Goal: Navigation & Orientation: Find specific page/section

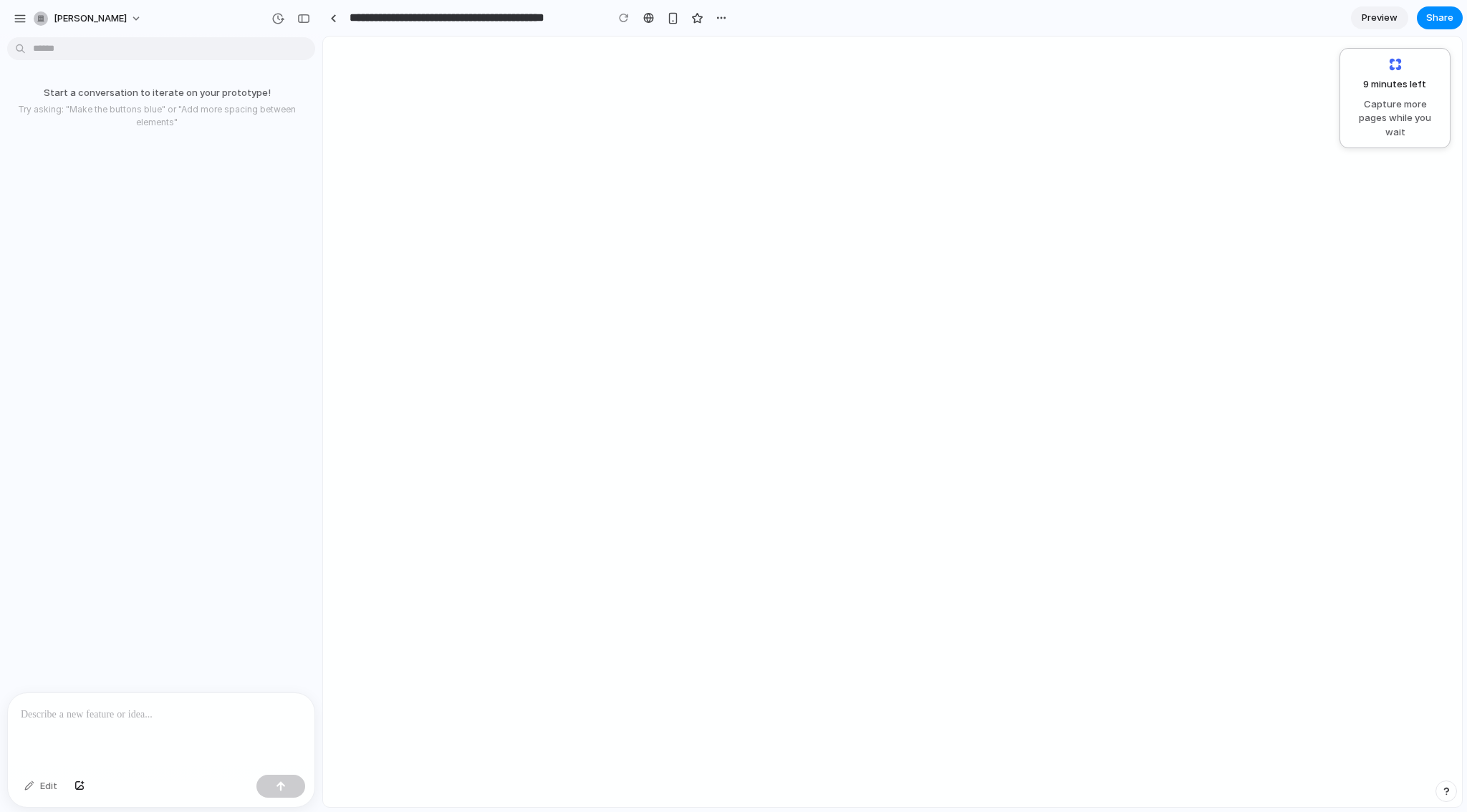
click at [117, 50] on body "**********" at bounding box center [734, 406] width 1467 height 812
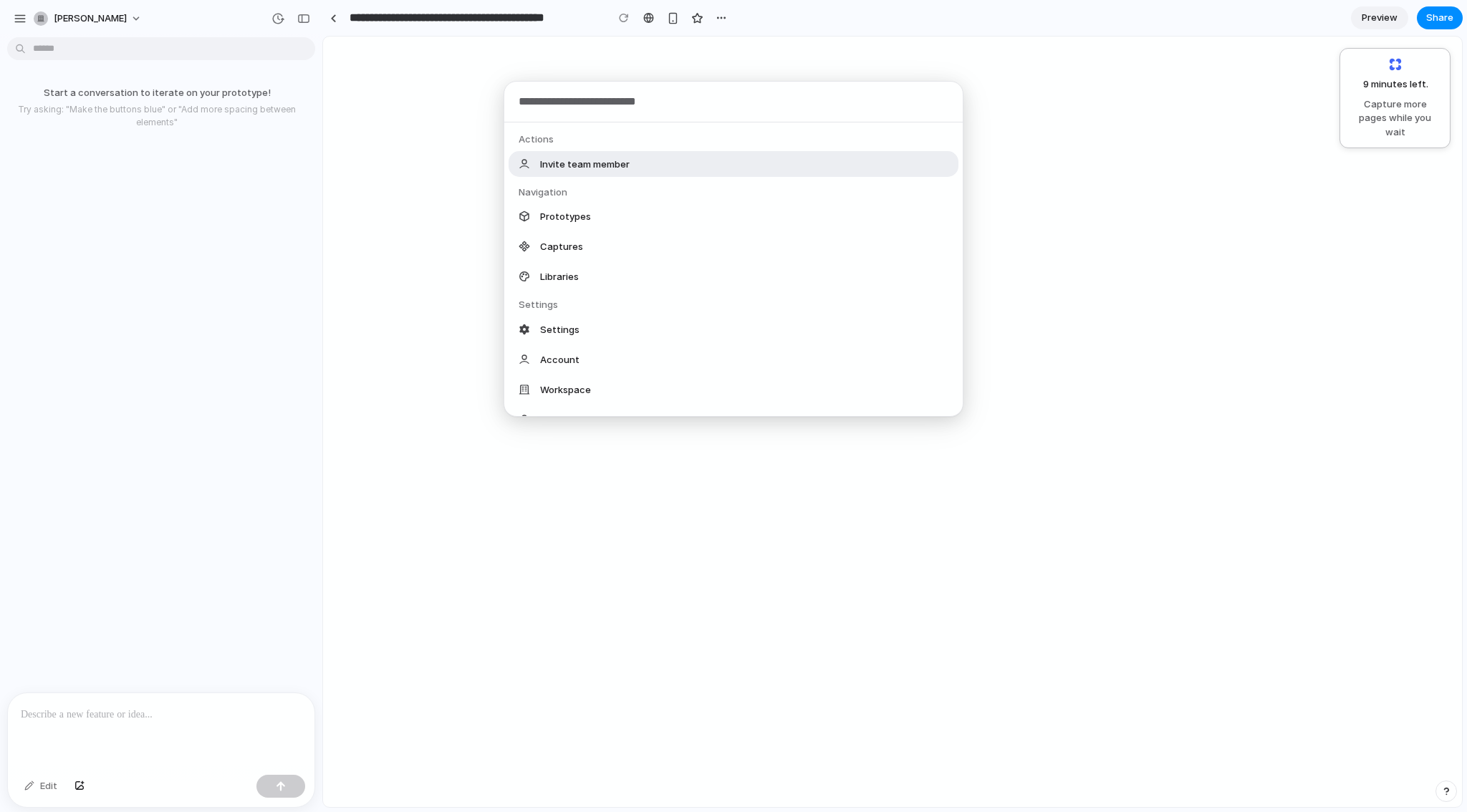
click at [112, 722] on div "Actions Invite team member Navigation Prototypes Captures Libraries Settings Se…" at bounding box center [734, 406] width 1467 height 812
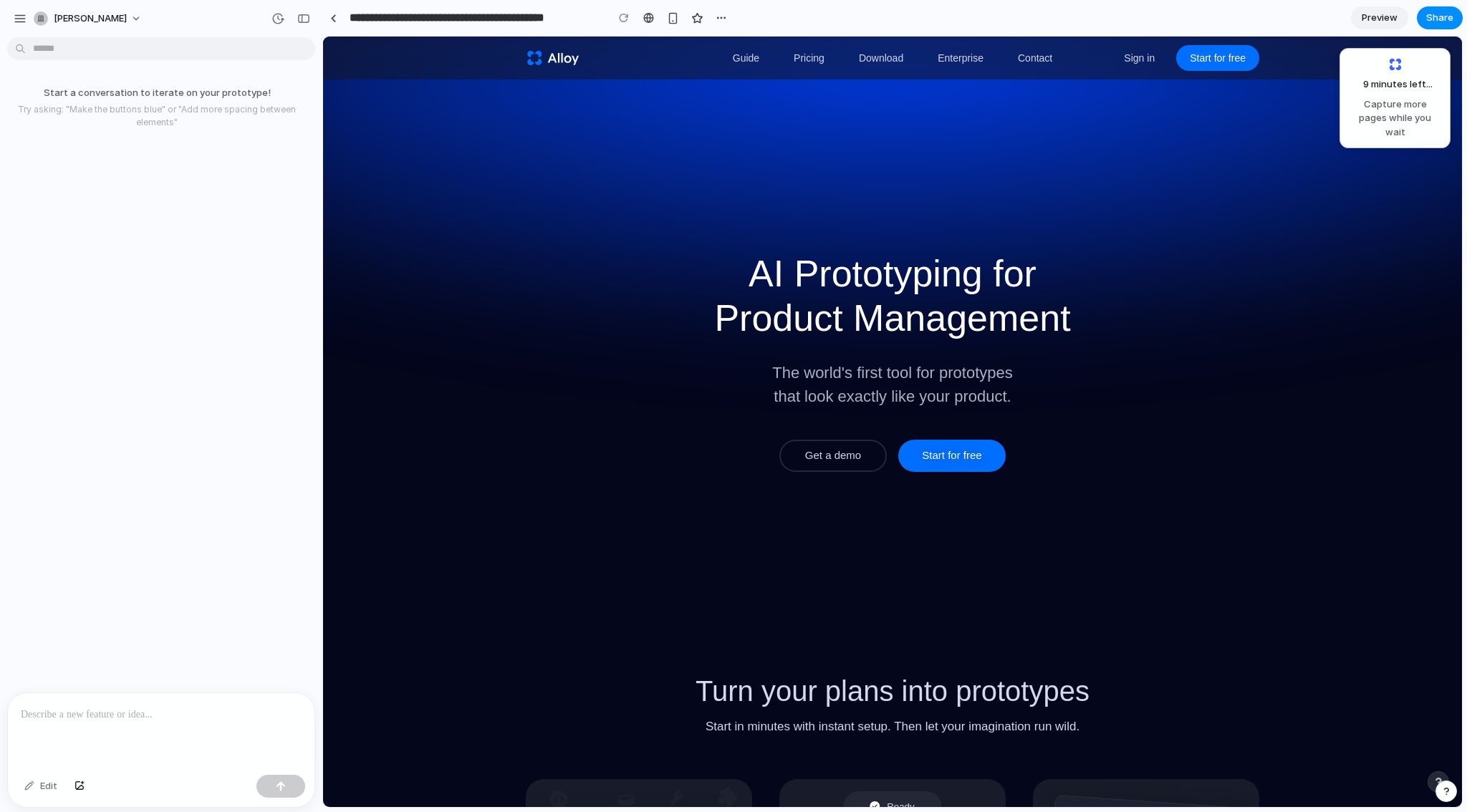
click at [159, 711] on p at bounding box center [161, 715] width 280 height 17
paste div
click at [926, 452] on span "Start for free" at bounding box center [951, 456] width 59 height 17
click at [832, 461] on span "Get a demo" at bounding box center [833, 456] width 56 height 17
click at [885, 54] on link "Download" at bounding box center [880, 58] width 62 height 33
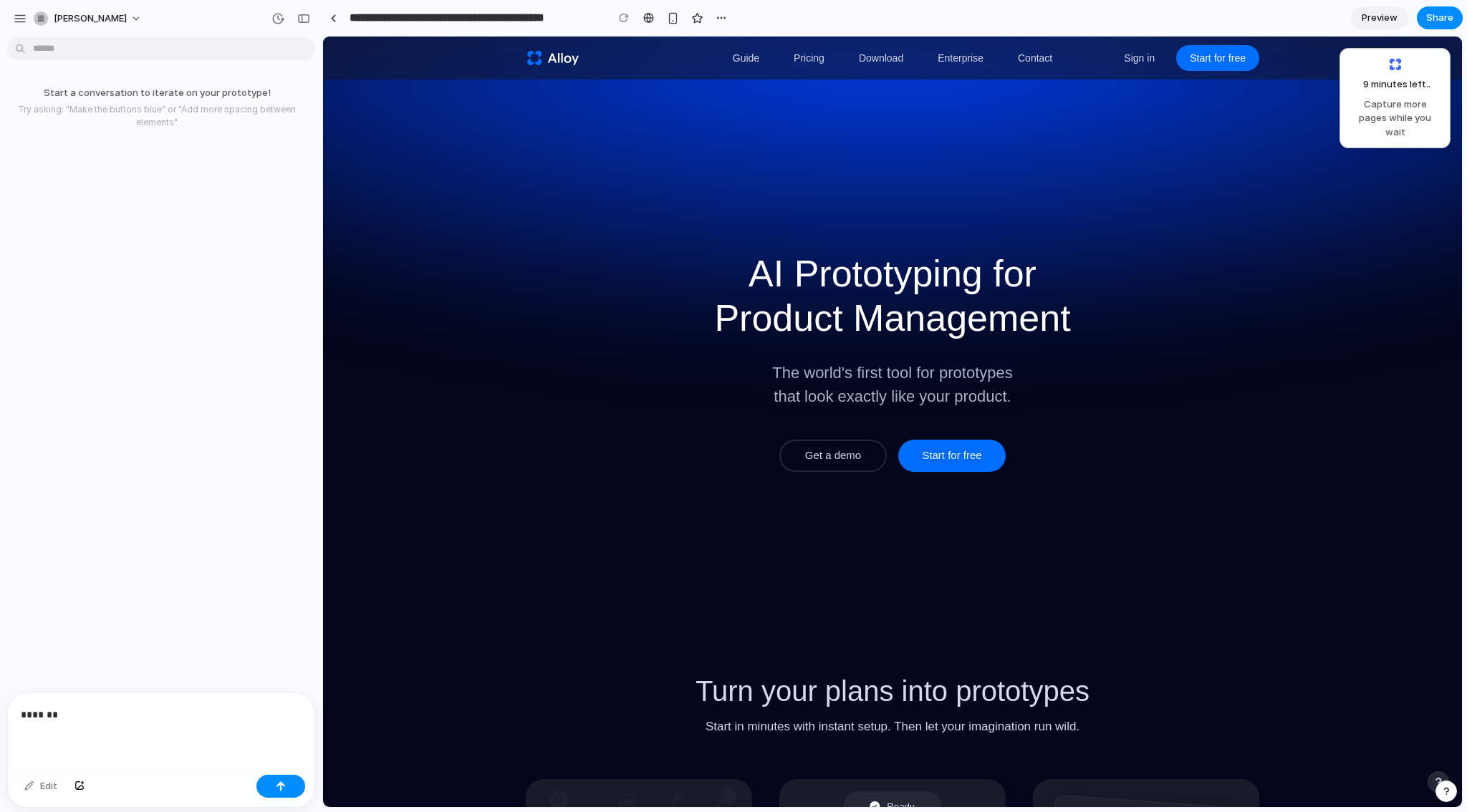
click at [807, 60] on link "Pricing" at bounding box center [809, 58] width 48 height 33
click at [81, 702] on div "*******" at bounding box center [161, 731] width 306 height 76
click at [284, 782] on div "button" at bounding box center [280, 786] width 10 height 10
click at [30, 114] on p "A platform for patient, CRO, [GEOGRAPHIC_DATA], Biotech to join CLinical Trail" at bounding box center [156, 109] width 273 height 30
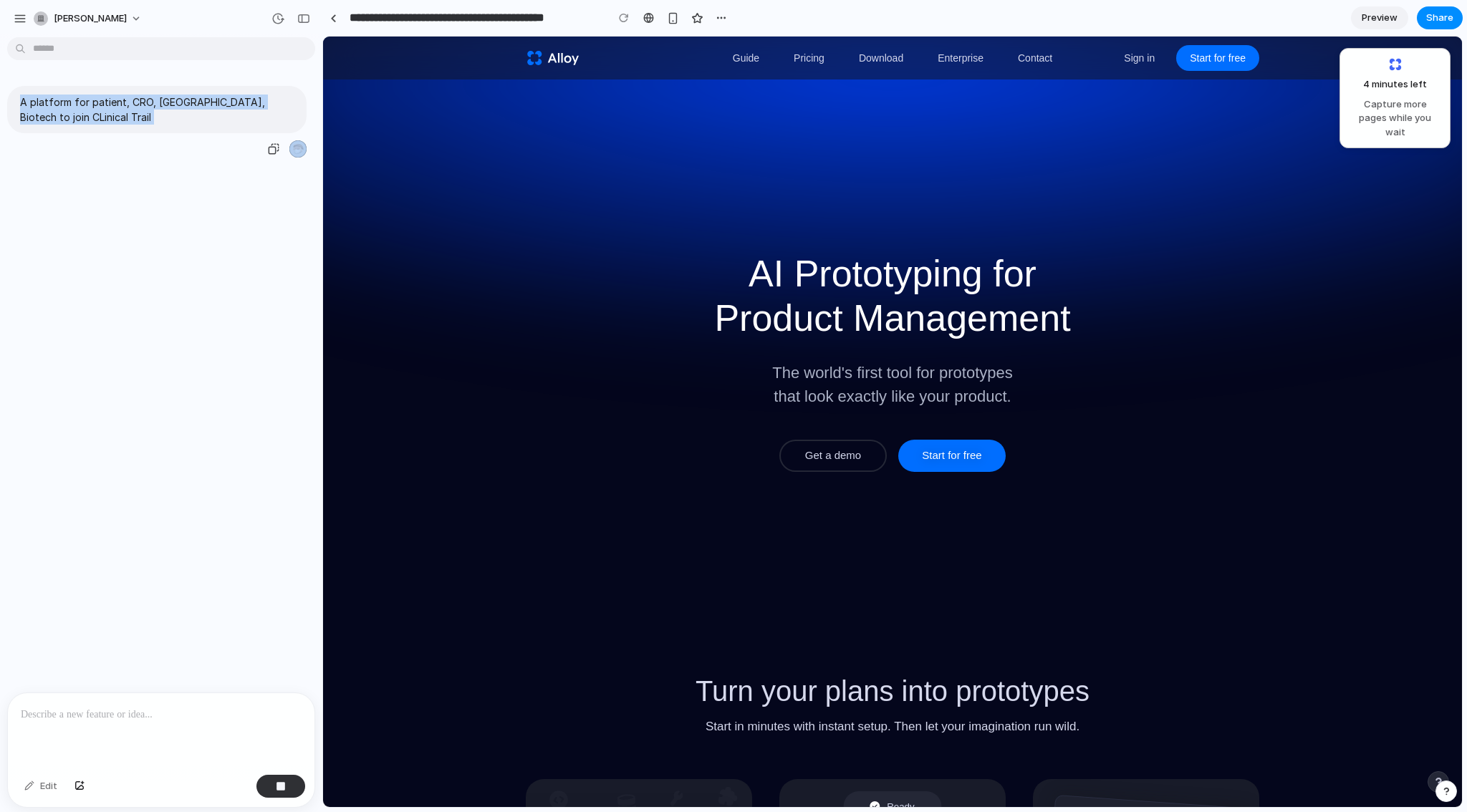
click at [30, 114] on p "A platform for patient, CRO, [GEOGRAPHIC_DATA], Biotech to join CLinical Trail" at bounding box center [156, 109] width 273 height 30
copy div "A platform for patient, CRO, [GEOGRAPHIC_DATA], Biotech to join CLinical Trail"
